Goal: Information Seeking & Learning: Check status

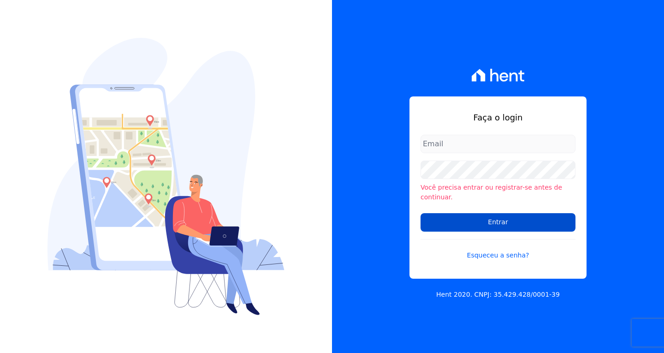
type input "vyviane.martinsgruporei@gmail.com"
click at [508, 222] on input "Entrar" at bounding box center [498, 222] width 155 height 18
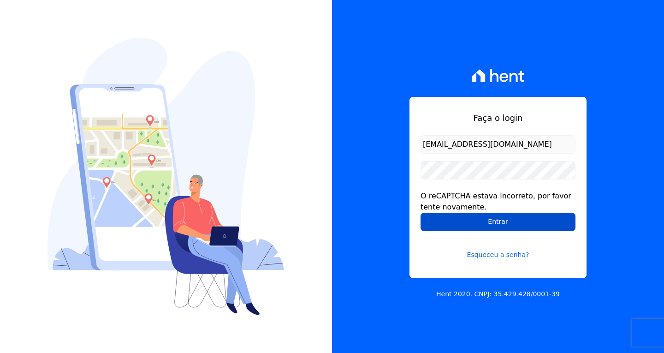
click at [483, 216] on input "Entrar" at bounding box center [498, 222] width 155 height 18
click at [483, 226] on input "Entrar" at bounding box center [498, 222] width 155 height 18
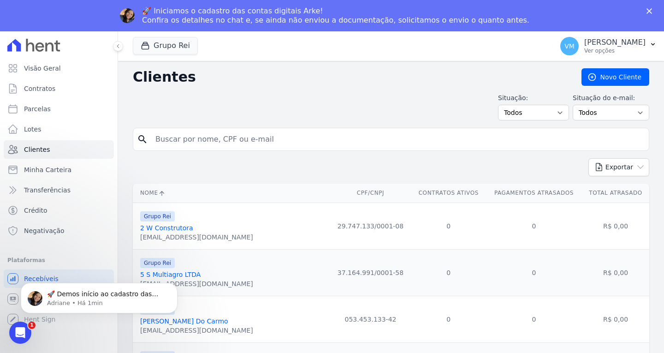
click at [649, 9] on icon "Fechar" at bounding box center [650, 11] width 6 height 6
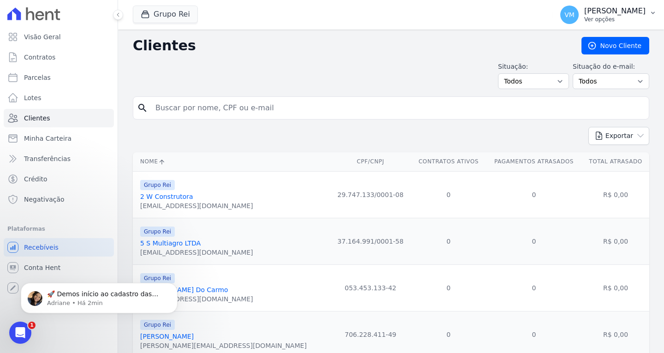
click at [611, 20] on p "Ver opções" at bounding box center [615, 19] width 61 height 7
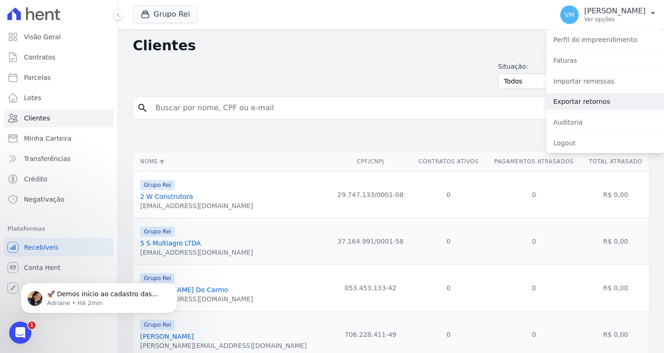
click at [588, 101] on link "Exportar retornos" at bounding box center [605, 101] width 118 height 17
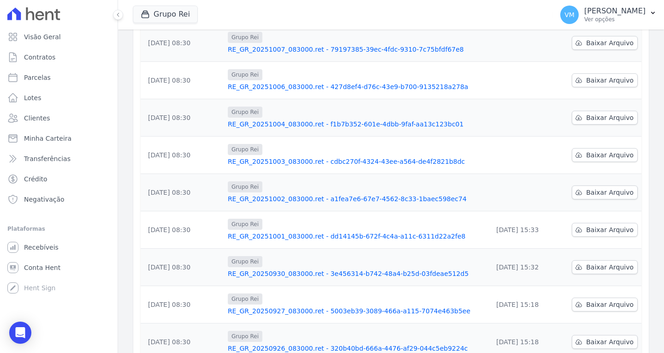
scroll to position [185, 0]
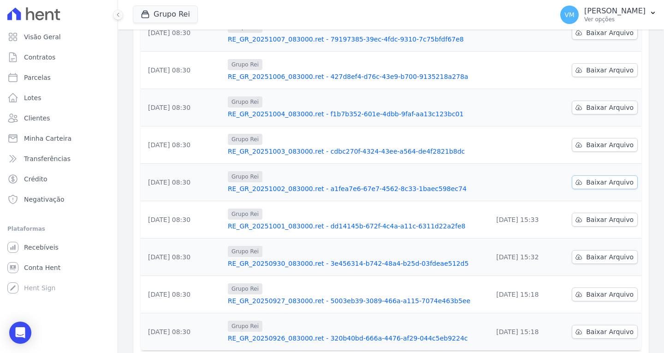
click at [602, 185] on span "Baixar Arquivo" at bounding box center [610, 182] width 48 height 9
click at [604, 146] on span "Baixar Arquivo" at bounding box center [610, 144] width 48 height 9
click at [605, 108] on span "Baixar Arquivo" at bounding box center [610, 107] width 48 height 9
click at [607, 68] on span "Baixar Arquivo" at bounding box center [610, 70] width 48 height 9
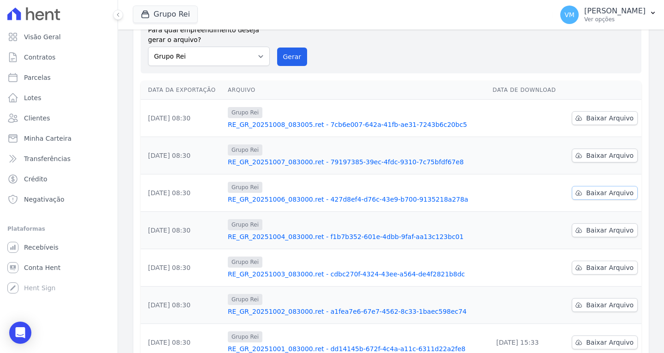
scroll to position [46, 0]
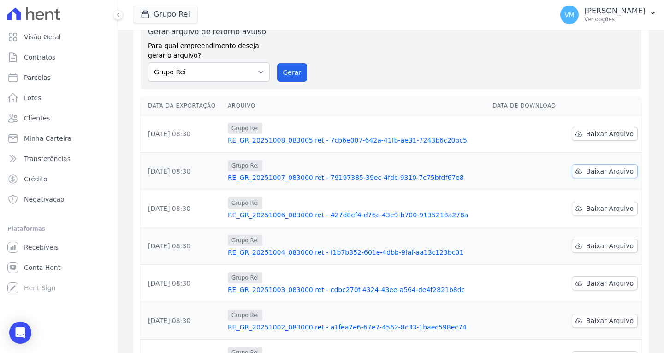
click at [589, 168] on span "Baixar Arquivo" at bounding box center [610, 171] width 48 height 9
click at [602, 134] on span "Baixar Arquivo" at bounding box center [610, 133] width 48 height 9
click at [347, 140] on link "RE_GR_20251008_083005.ret - 7cb6e007-642a-41fb-ae31-7243b6c20bc5" at bounding box center [356, 140] width 257 height 9
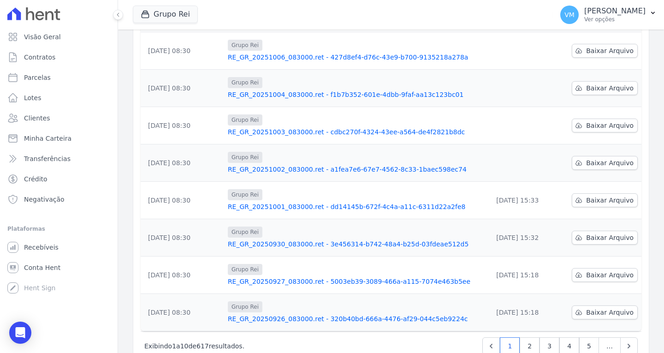
scroll to position [230, 0]
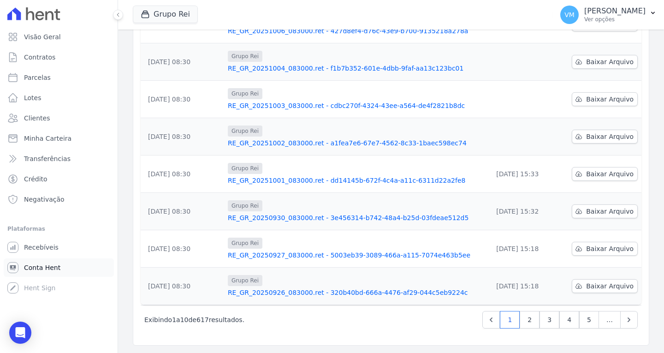
click at [42, 272] on span "Conta Hent" at bounding box center [42, 267] width 36 height 9
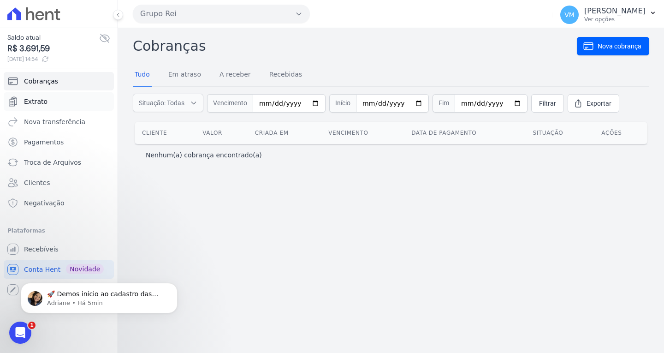
click at [38, 100] on span "Extrato" at bounding box center [36, 101] width 24 height 9
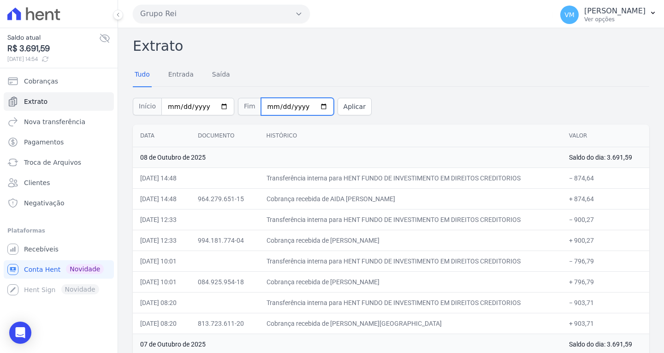
click at [310, 107] on input "2025-10-08" at bounding box center [297, 107] width 73 height 18
type input "2025-10-01"
drag, startPoint x: 180, startPoint y: 76, endPoint x: 184, endPoint y: 81, distance: 5.9
click at [180, 76] on link "Entrada" at bounding box center [181, 75] width 29 height 24
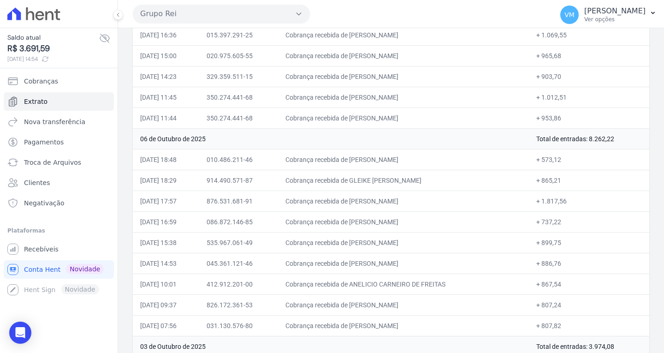
scroll to position [376, 0]
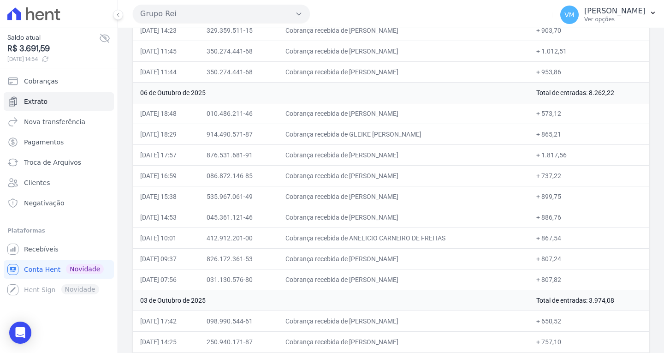
click at [41, 12] on icon at bounding box center [40, 15] width 9 height 9
click at [51, 16] on icon at bounding box center [33, 13] width 53 height 13
click at [48, 14] on icon at bounding box center [33, 13] width 53 height 13
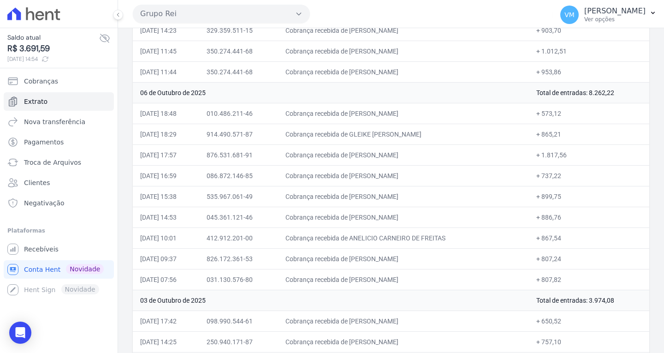
click at [10, 16] on icon at bounding box center [13, 13] width 13 height 12
click at [620, 11] on p "[PERSON_NAME]" at bounding box center [615, 10] width 61 height 9
click at [36, 14] on icon at bounding box center [40, 15] width 9 height 9
click at [274, 15] on button "Grupo Rei" at bounding box center [221, 14] width 177 height 18
click at [42, 7] on div at bounding box center [59, 14] width 110 height 28
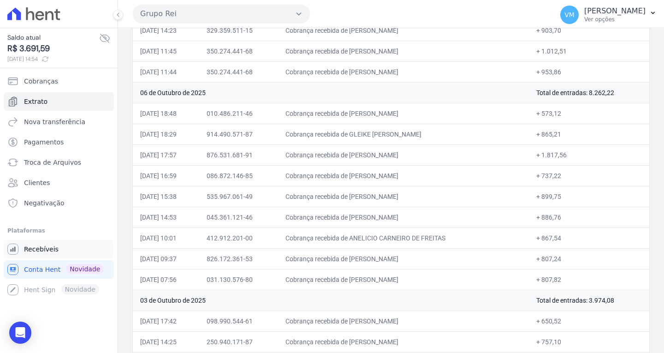
click at [42, 249] on span "Recebíveis" at bounding box center [41, 249] width 35 height 9
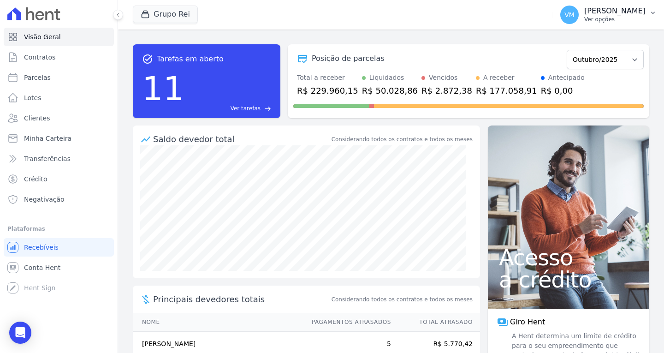
click at [624, 11] on p "[PERSON_NAME]" at bounding box center [615, 10] width 61 height 9
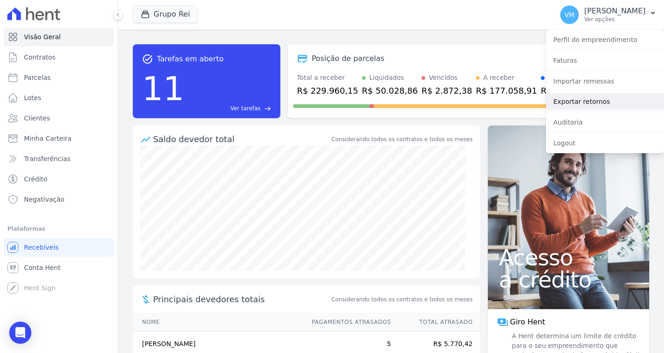
click at [587, 107] on link "Exportar retornos" at bounding box center [605, 101] width 118 height 17
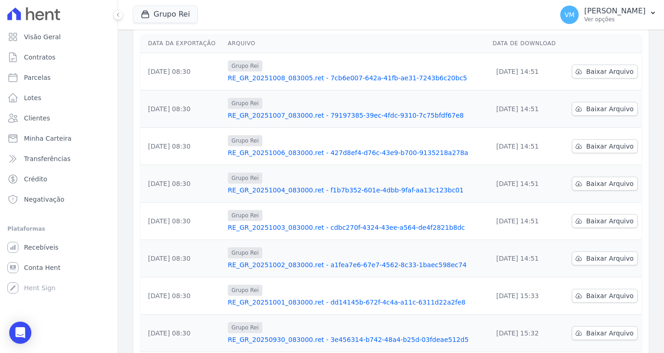
scroll to position [92, 0]
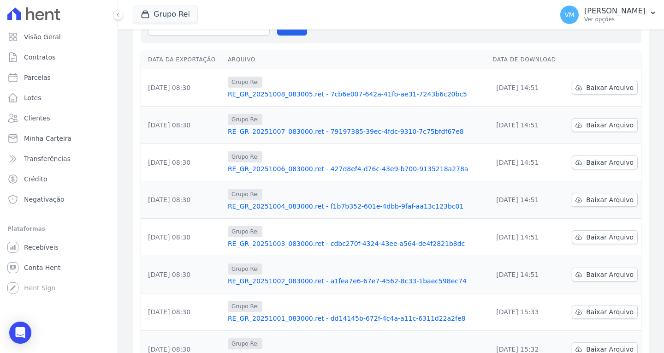
click at [330, 205] on link "RE_GR_20251004_083000.ret - f1b7b352-601e-4dbb-9faf-aa13c123bc01" at bounding box center [356, 206] width 257 height 9
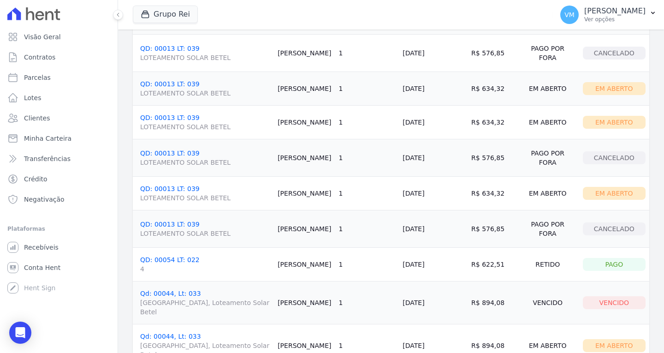
scroll to position [248, 0]
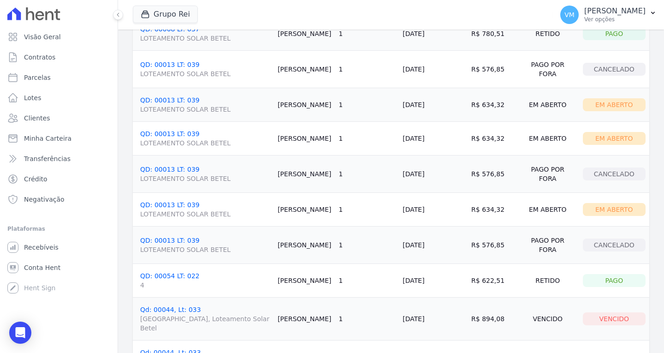
click at [162, 272] on link "QD: 00054 LT: 022 4" at bounding box center [205, 281] width 130 height 18
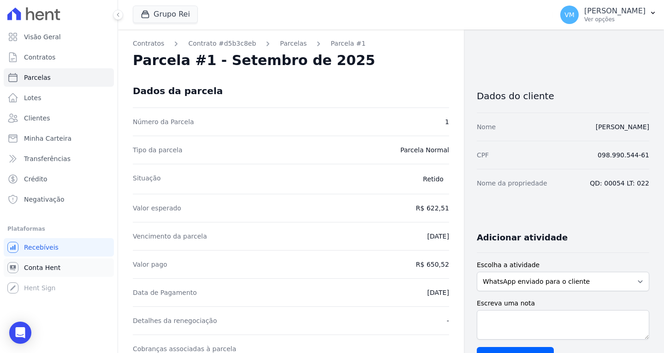
click at [48, 265] on span "Conta Hent" at bounding box center [42, 267] width 36 height 9
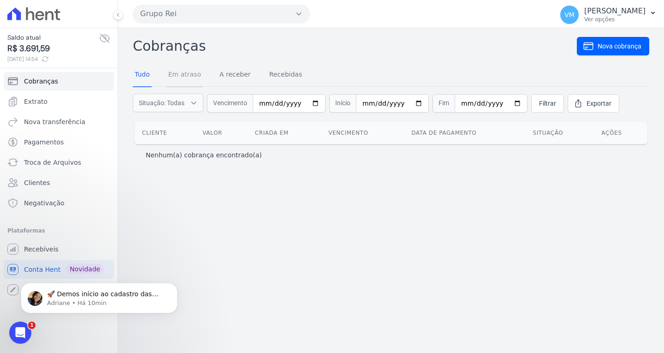
click at [187, 72] on link "Em atraso" at bounding box center [185, 75] width 36 height 24
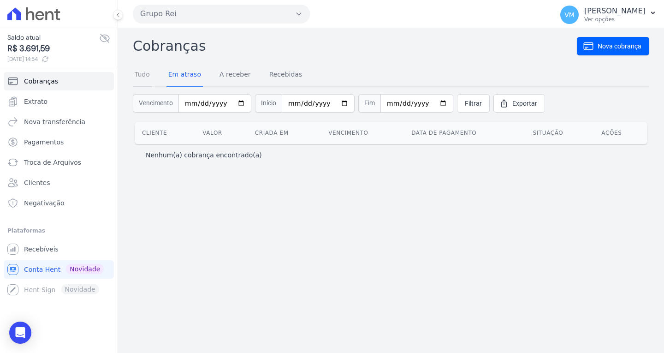
click at [141, 80] on link "Tudo" at bounding box center [142, 75] width 19 height 24
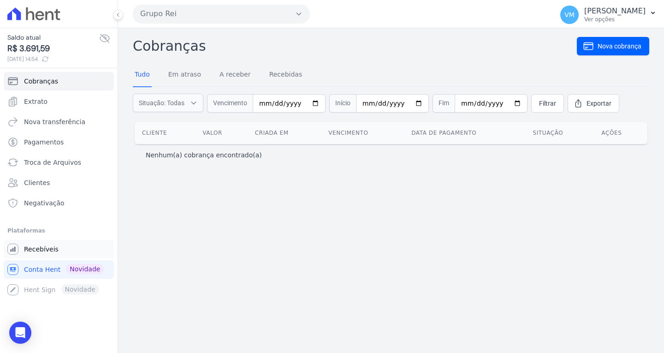
click at [50, 252] on span "Recebíveis" at bounding box center [41, 249] width 35 height 9
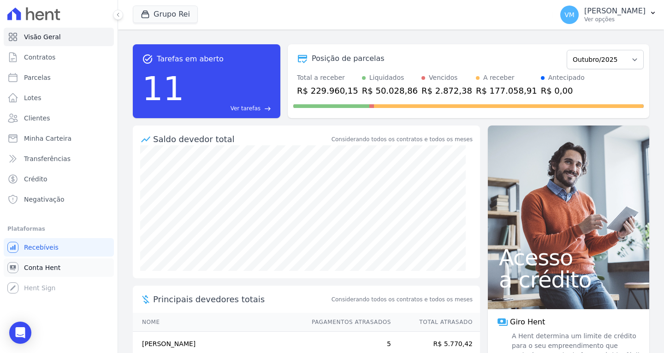
click at [42, 268] on span "Conta Hent" at bounding box center [42, 267] width 36 height 9
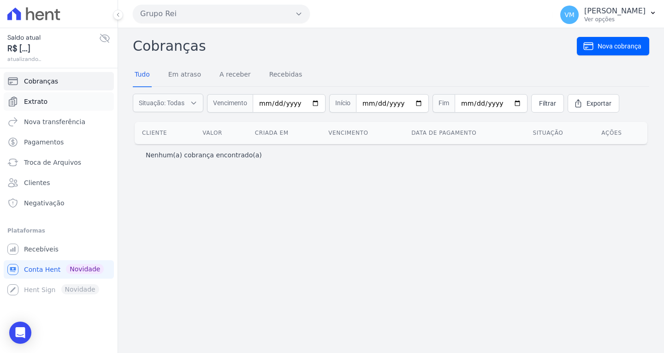
click at [39, 102] on span "Extrato" at bounding box center [36, 101] width 24 height 9
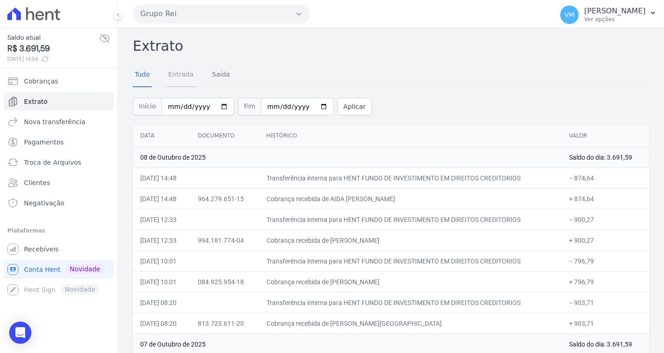
click at [172, 78] on link "Entrada" at bounding box center [181, 75] width 29 height 24
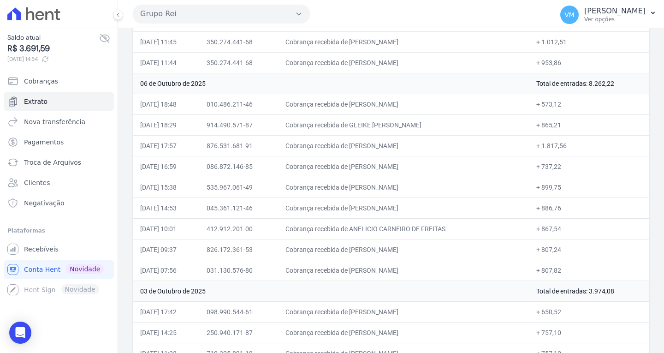
scroll to position [369, 0]
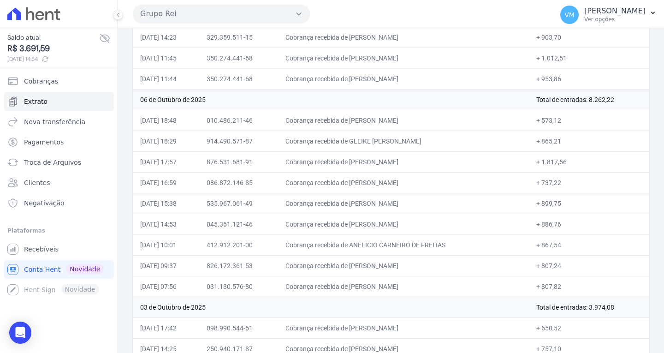
drag, startPoint x: 445, startPoint y: 162, endPoint x: 361, endPoint y: 159, distance: 84.0
click at [361, 159] on td "Cobrança recebida de [PERSON_NAME]" at bounding box center [403, 161] width 251 height 21
copy td "ELIZAN BARBOSA DA SILVA"
drag, startPoint x: 567, startPoint y: 160, endPoint x: 543, endPoint y: 159, distance: 24.9
click at [543, 159] on td "+ 1.817,56" at bounding box center [589, 161] width 120 height 21
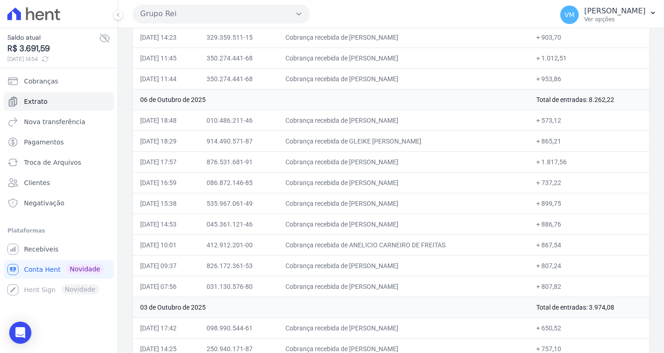
copy td "1.817,56"
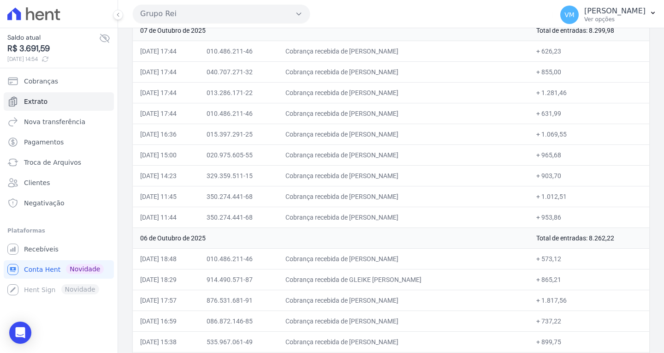
scroll to position [185, 0]
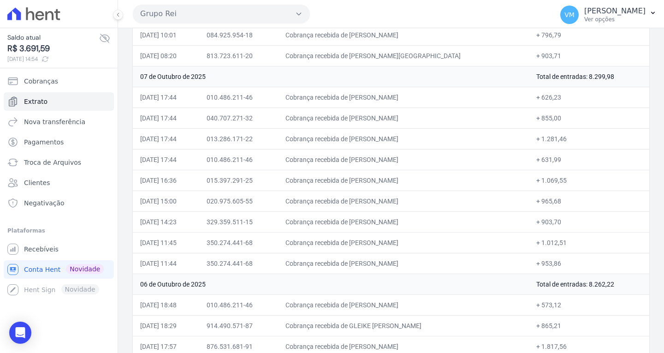
drag, startPoint x: 466, startPoint y: 118, endPoint x: 362, endPoint y: 124, distance: 104.0
click at [362, 124] on td "Cobrança recebida de SUSY HELLEN MARTINS CARRIJO" at bounding box center [403, 117] width 251 height 21
copy td "SUSY HELLEN MARTINS CARRIJO"
drag, startPoint x: 437, startPoint y: 140, endPoint x: 362, endPoint y: 142, distance: 75.2
click at [362, 142] on td "Cobrança recebida de ADAO LOPES DA COSTA" at bounding box center [403, 138] width 251 height 21
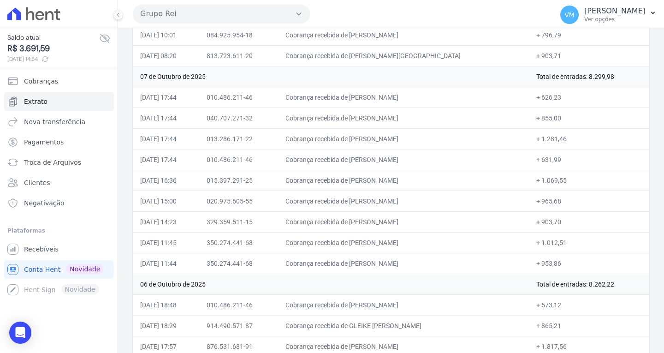
copy td "ADAO LOPES DA COSTA"
drag, startPoint x: 569, startPoint y: 136, endPoint x: 542, endPoint y: 137, distance: 27.2
click at [542, 137] on td "+ 1.281,46" at bounding box center [589, 138] width 120 height 21
copy td "1.281,46"
click at [569, 159] on td "+ 631,99" at bounding box center [589, 159] width 120 height 21
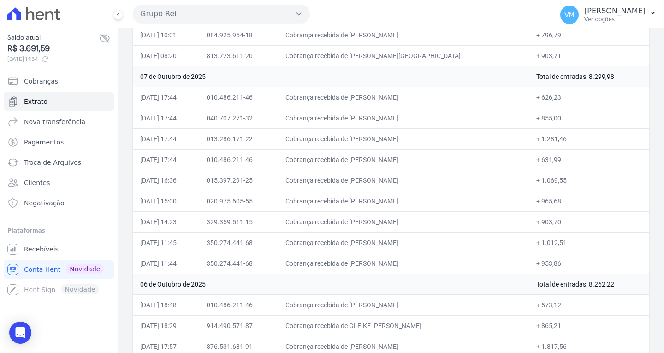
drag, startPoint x: 412, startPoint y: 160, endPoint x: 362, endPoint y: 160, distance: 49.8
click at [362, 160] on td "Cobrança recebida de KLEITON SILVA" at bounding box center [403, 159] width 251 height 21
copy td "KLEITON SILVA"
drag, startPoint x: 557, startPoint y: 160, endPoint x: 543, endPoint y: 160, distance: 14.3
click at [543, 160] on td "+ 631,99" at bounding box center [589, 159] width 120 height 21
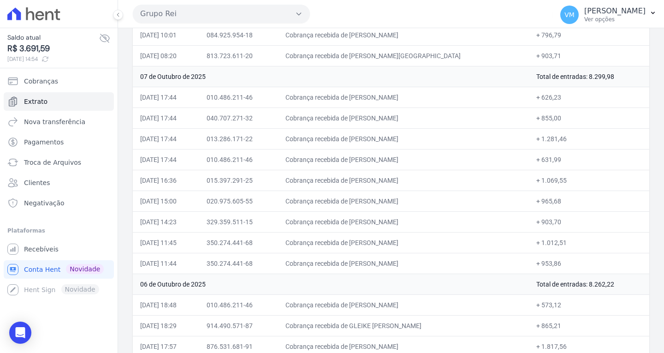
copy td "631,99"
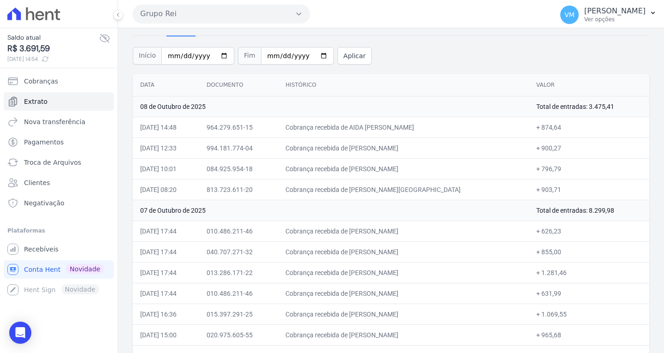
scroll to position [46, 0]
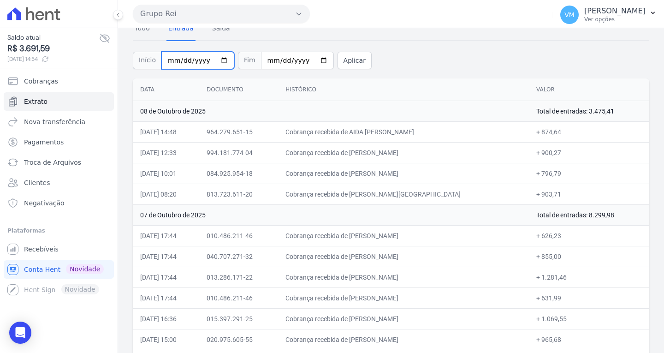
click at [219, 59] on input "2025-10-01" at bounding box center [197, 61] width 73 height 18
type input "[DATE]"
click at [314, 58] on input "2025-10-08" at bounding box center [297, 61] width 73 height 18
type input "[DATE]"
click at [339, 59] on button "Aplicar" at bounding box center [355, 61] width 34 height 18
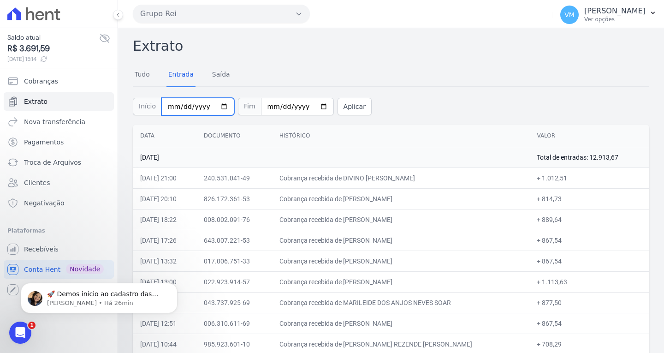
click at [215, 105] on input "[DATE]" at bounding box center [197, 107] width 73 height 18
type input "[DATE]"
click at [310, 106] on input "[DATE]" at bounding box center [297, 107] width 73 height 18
type input "[DATE]"
drag, startPoint x: 347, startPoint y: 106, endPoint x: 372, endPoint y: 110, distance: 25.3
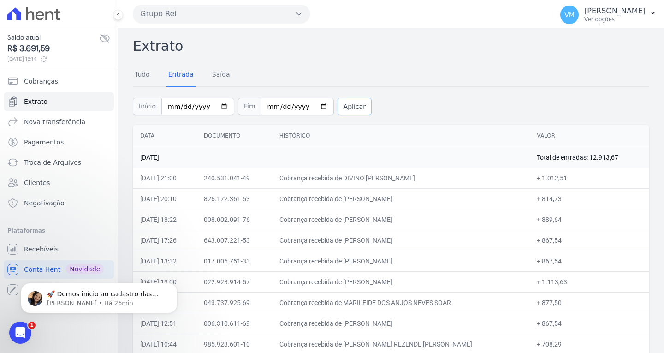
click at [347, 105] on button "Aplicar" at bounding box center [355, 107] width 34 height 18
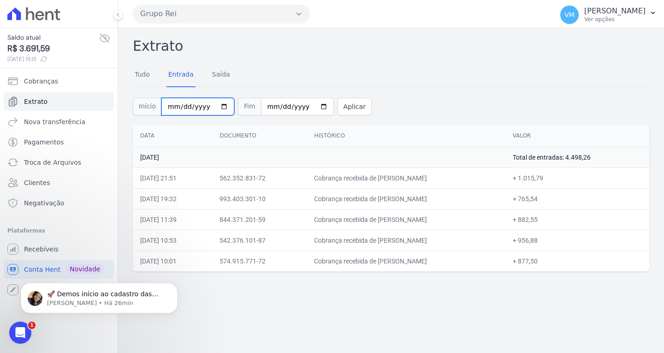
click at [217, 106] on input "[DATE]" at bounding box center [197, 107] width 73 height 18
type input "[DATE]"
click at [342, 102] on button "Aplicar" at bounding box center [355, 107] width 34 height 18
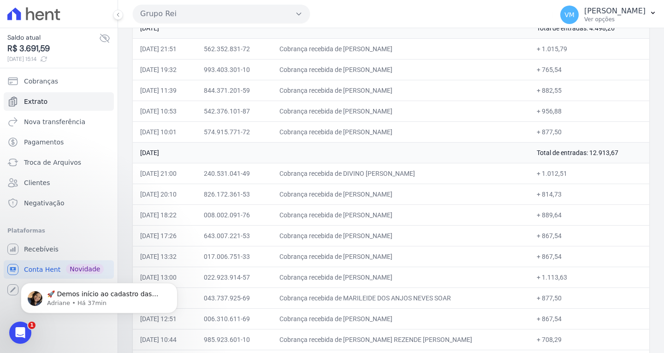
scroll to position [32, 0]
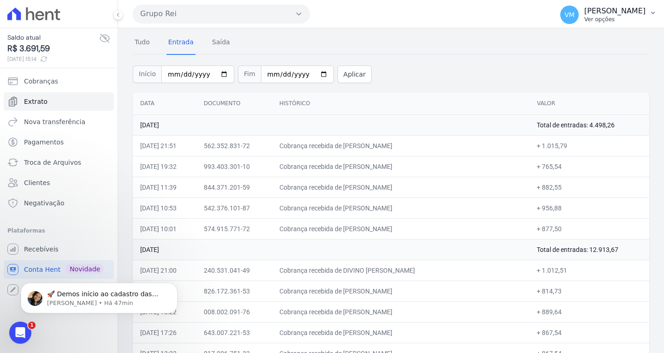
click at [597, 11] on p "[PERSON_NAME]" at bounding box center [615, 10] width 61 height 9
click at [585, 41] on link "Logout" at bounding box center [605, 39] width 118 height 17
